Goal: Information Seeking & Learning: Learn about a topic

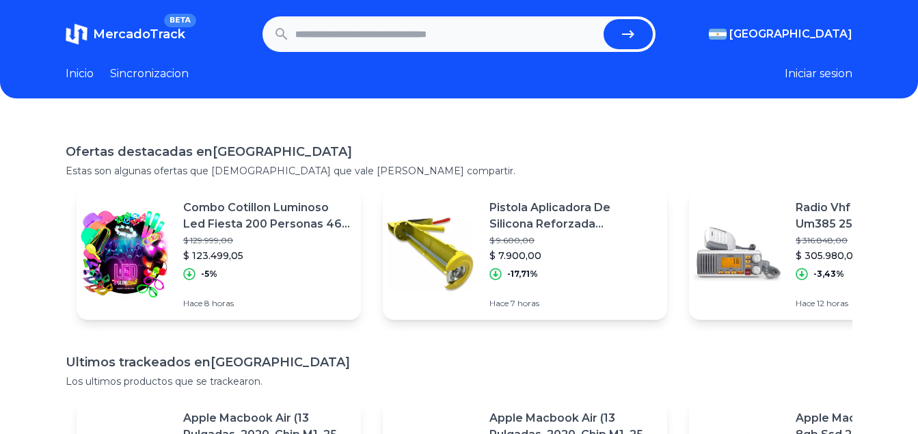
click at [361, 39] on input "text" at bounding box center [447, 34] width 304 height 30
type input "**********"
click at [604, 19] on button "submit" at bounding box center [628, 34] width 49 height 30
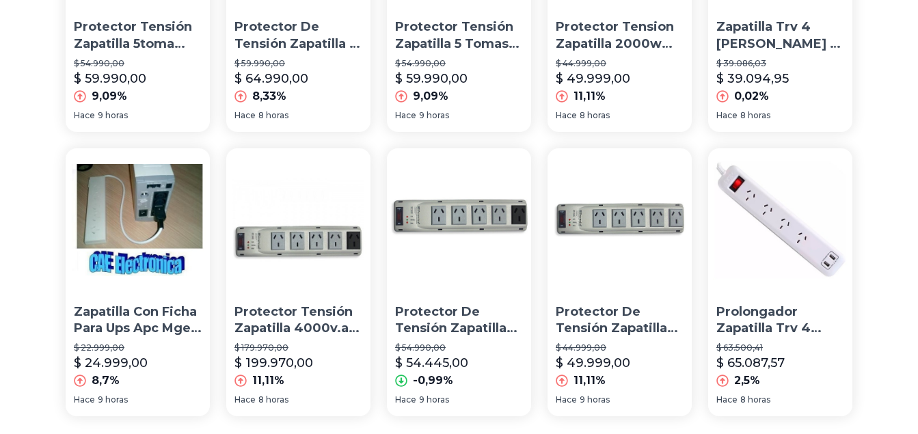
scroll to position [872, 0]
